Goal: Ask a question

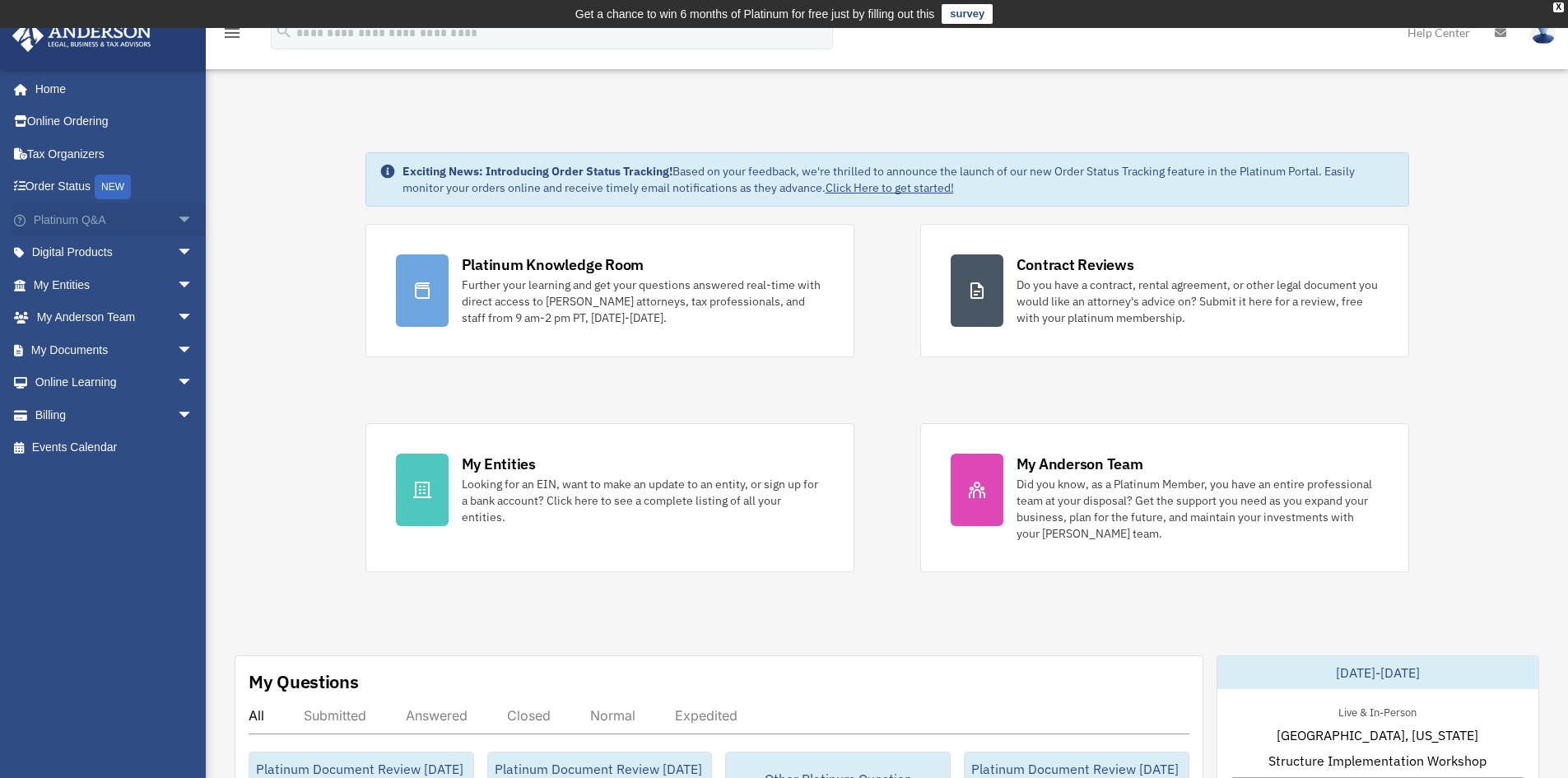
click at [177, 221] on span "arrow_drop_down" at bounding box center [193, 220] width 33 height 34
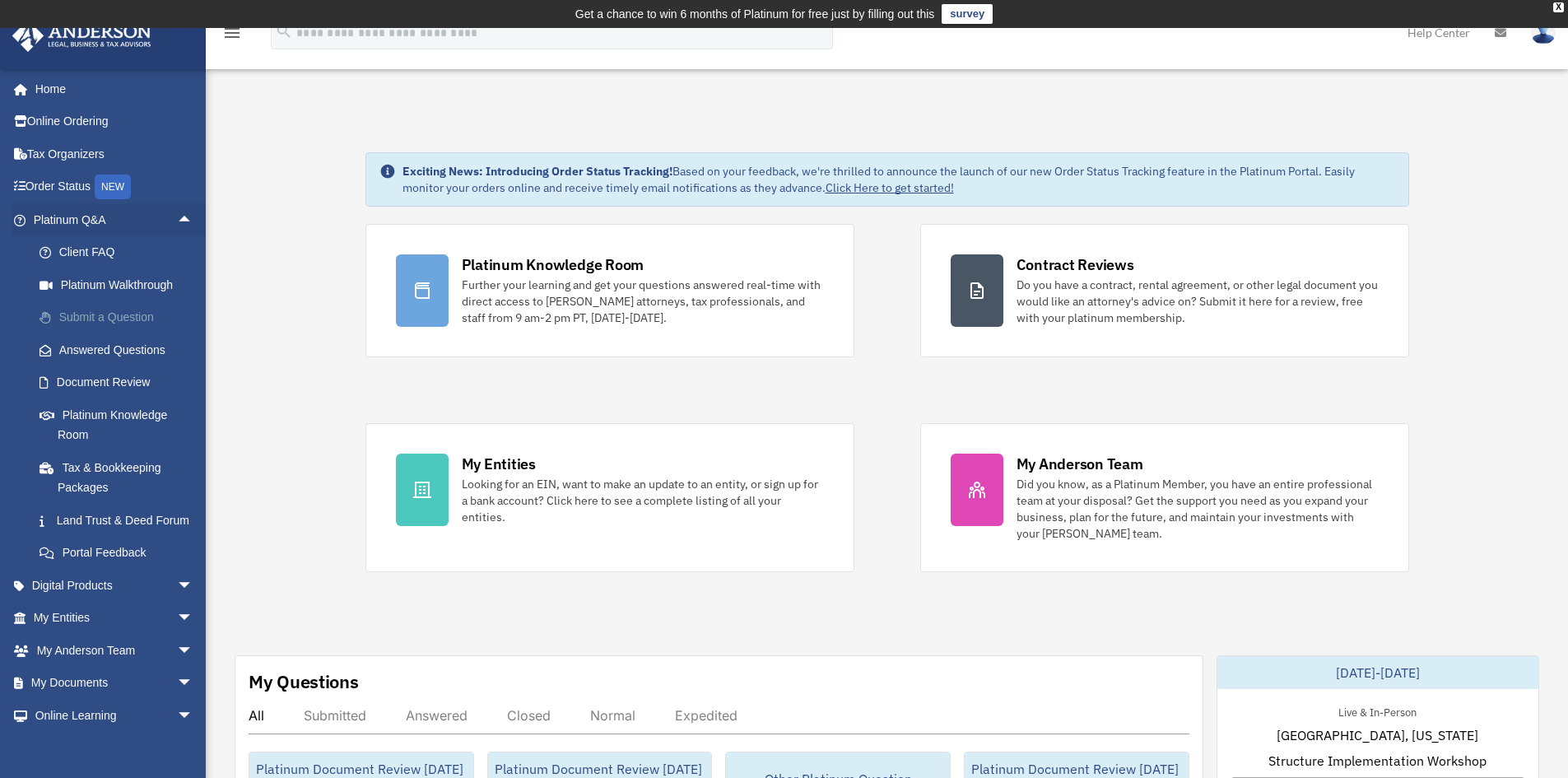
click at [95, 322] on link "Submit a Question" at bounding box center [120, 318] width 195 height 33
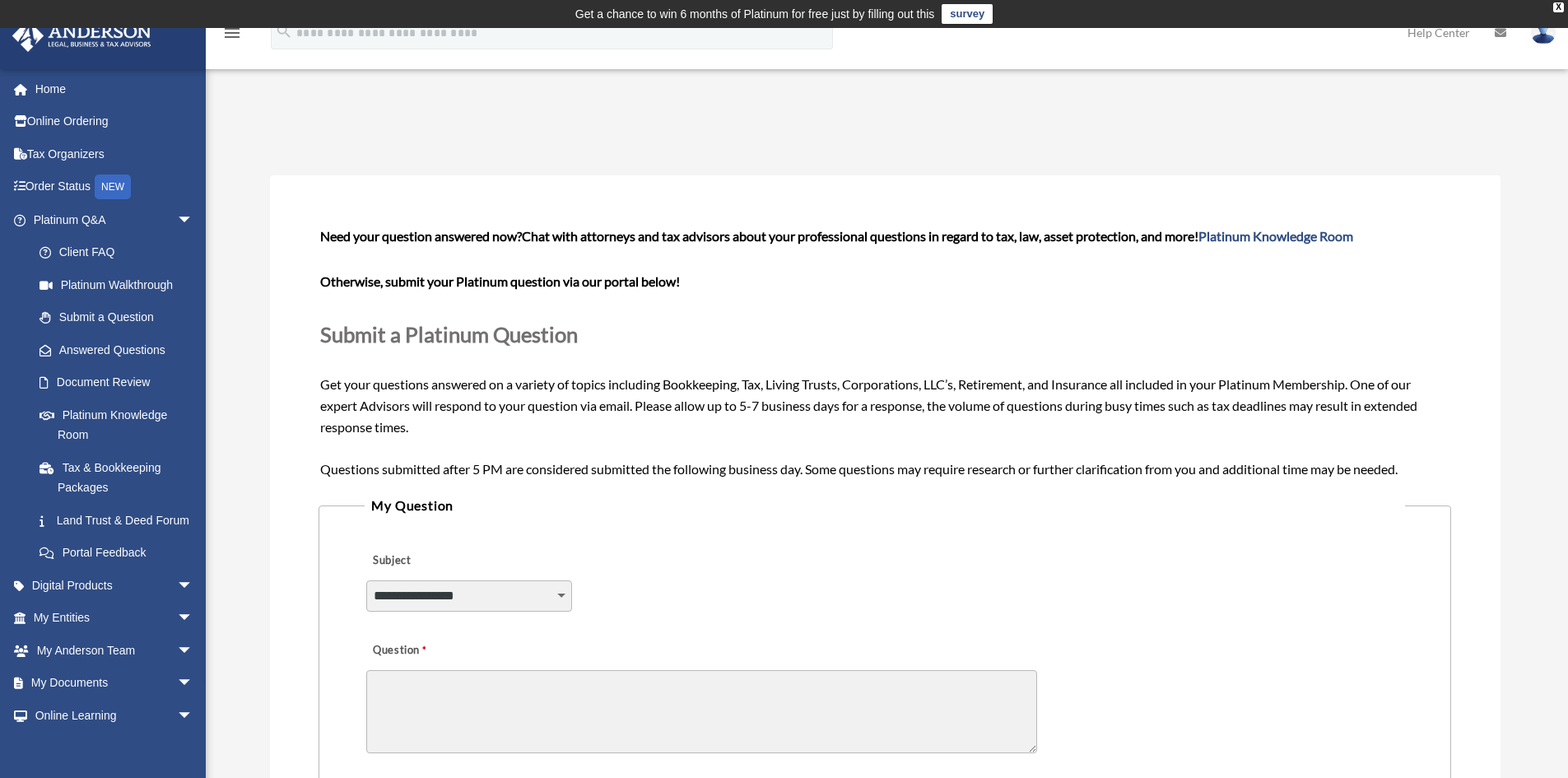
click at [551, 597] on body "X Get a chance to win 6 months of Platinum for free just by filling out this su…" at bounding box center [784, 776] width 1568 height 1552
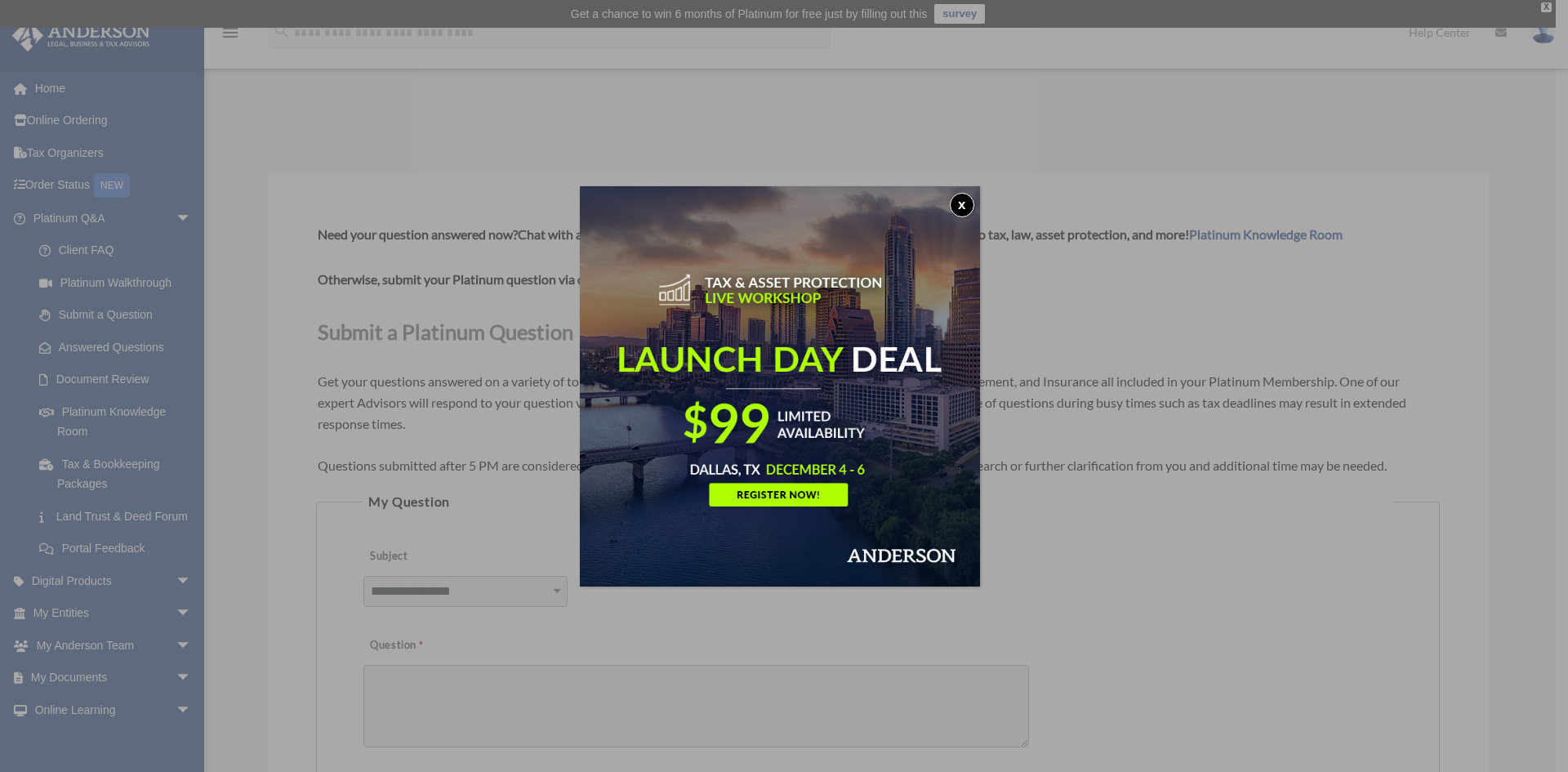
click at [971, 201] on button "x" at bounding box center [962, 205] width 25 height 25
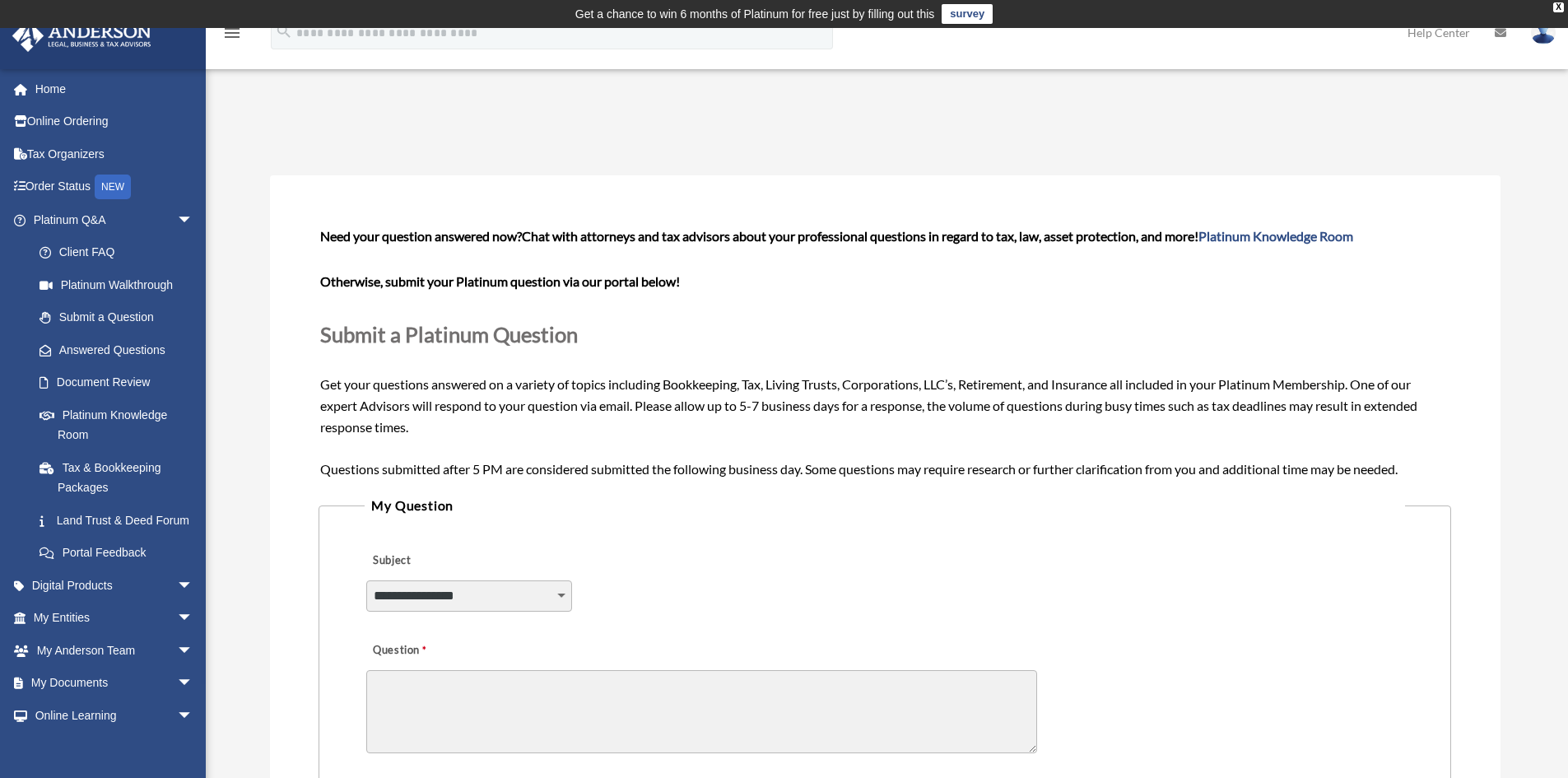
click at [461, 600] on select "**********" at bounding box center [469, 596] width 206 height 31
click at [730, 589] on div "**********" at bounding box center [884, 584] width 1039 height 90
click at [99, 410] on link "Platinum Knowledge Room" at bounding box center [120, 425] width 195 height 53
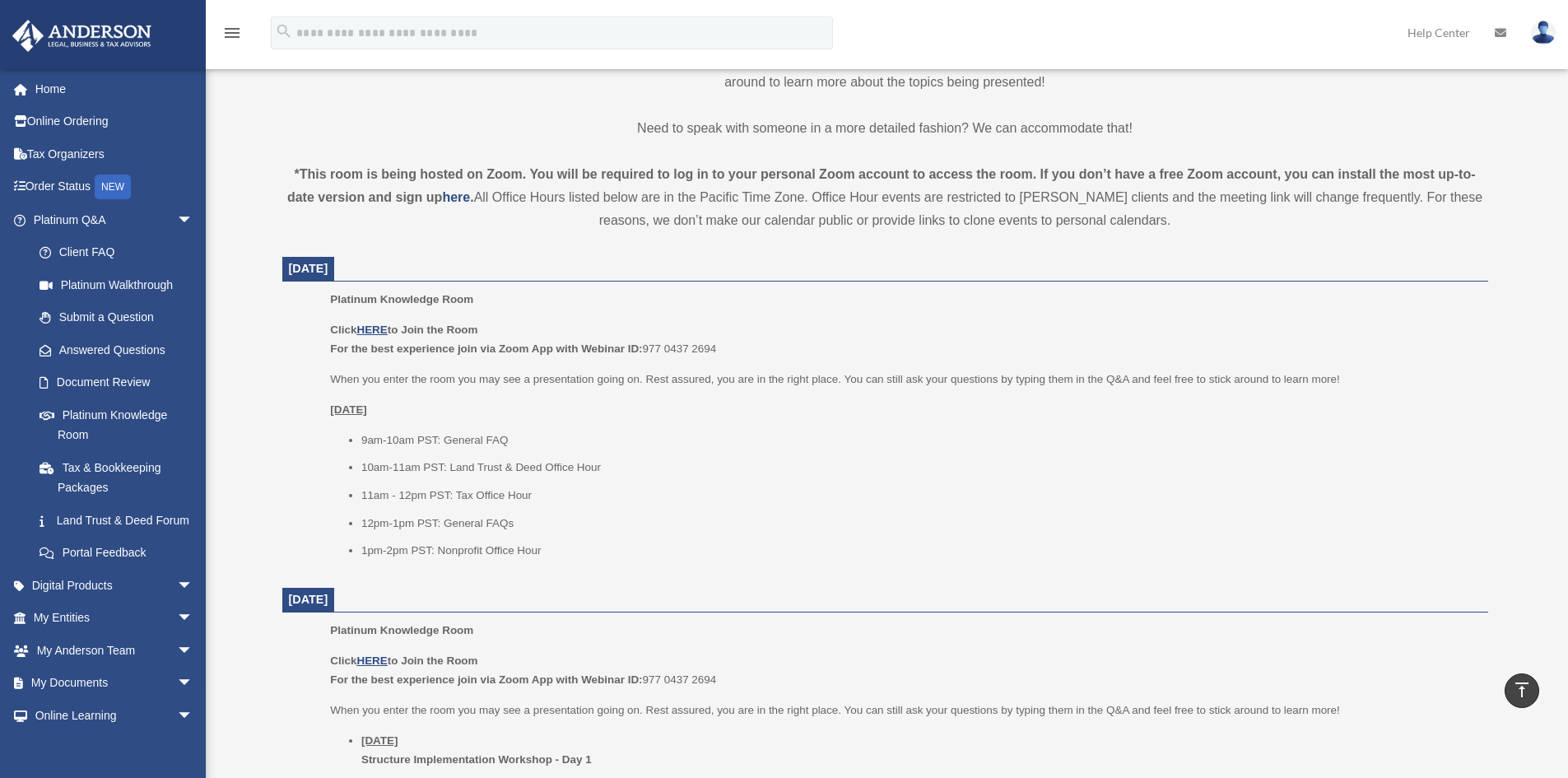
scroll to position [411, 0]
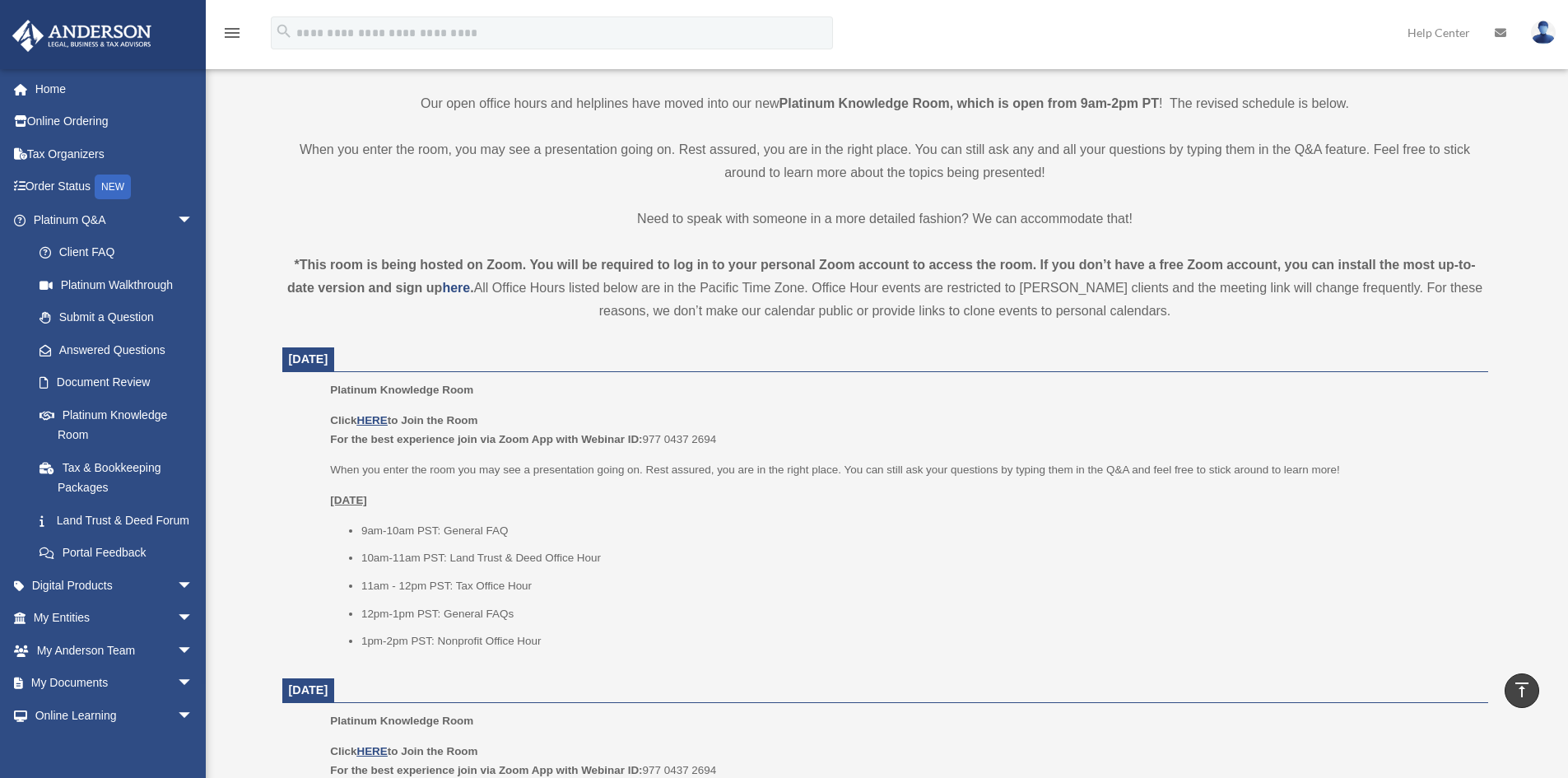
drag, startPoint x: 293, startPoint y: 366, endPoint x: 401, endPoint y: 366, distance: 108.0
click at [335, 366] on span "September 24, 2025" at bounding box center [309, 359] width 53 height 24
click at [442, 351] on dt "September 24, 2025" at bounding box center [886, 360] width 1206 height 25
click at [78, 396] on link "Document Review" at bounding box center [120, 383] width 195 height 33
click at [88, 370] on link "Document Review" at bounding box center [120, 383] width 195 height 33
